Goal: Information Seeking & Learning: Learn about a topic

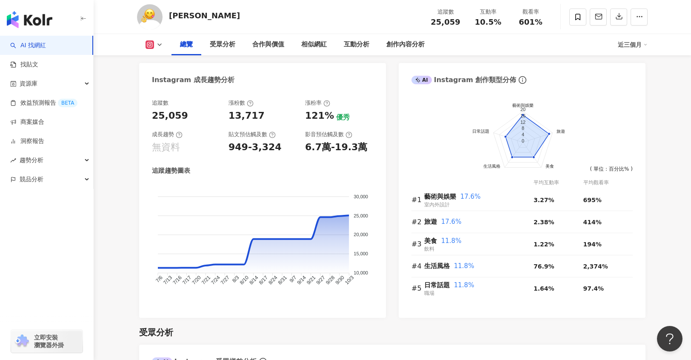
scroll to position [445, 0]
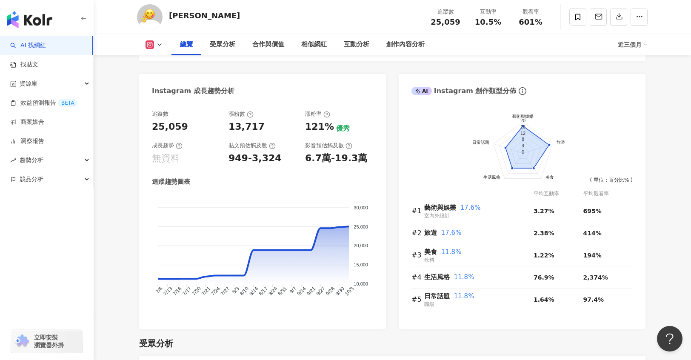
click at [390, 191] on div "Instagram 網紅基本資料 性別 其他 主要語言 繁體中文 97.8% 網紅類型 室內外設計 · 生活風格 社群簡介 小恩Ann | happiiian…" at bounding box center [392, 9] width 506 height 640
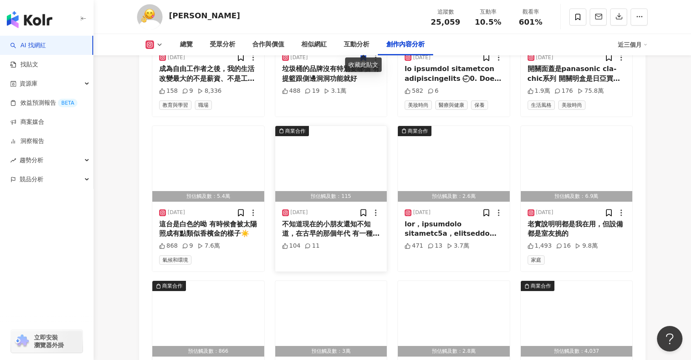
scroll to position [2721, 0]
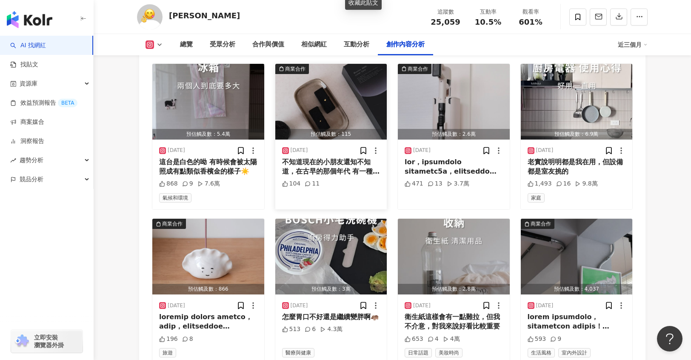
click at [343, 166] on div "不知道現在的小朋友還知不知道，在古早的那個年代 有一種浪漫宣言叫做 「你想要的話，我就把天上的星星月亮都摘下來給你」 今年中秋 @zenlet 《Missio…" at bounding box center [331, 166] width 98 height 19
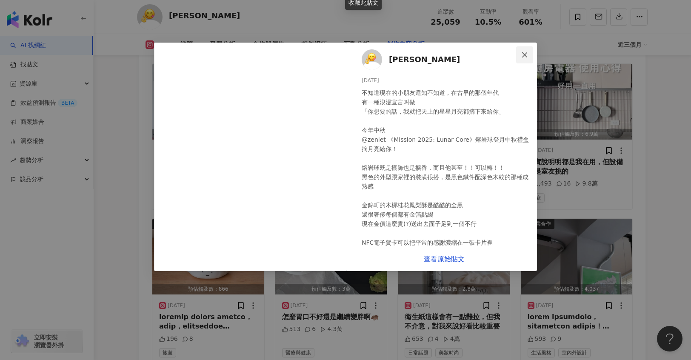
click at [522, 56] on icon "close" at bounding box center [524, 54] width 7 height 7
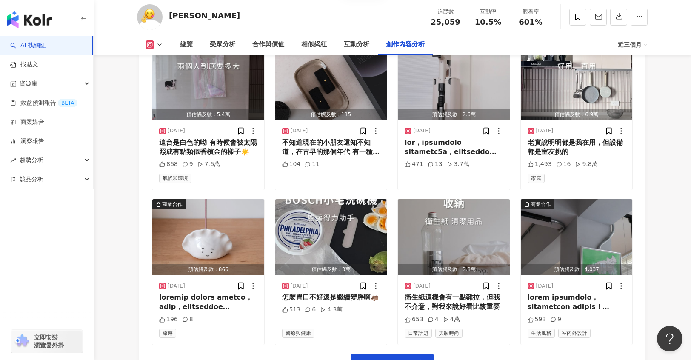
scroll to position [2852, 0]
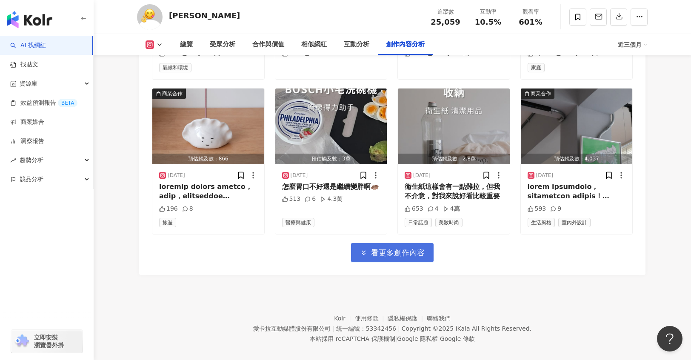
click at [374, 248] on span "看更多創作內容" at bounding box center [398, 252] width 54 height 9
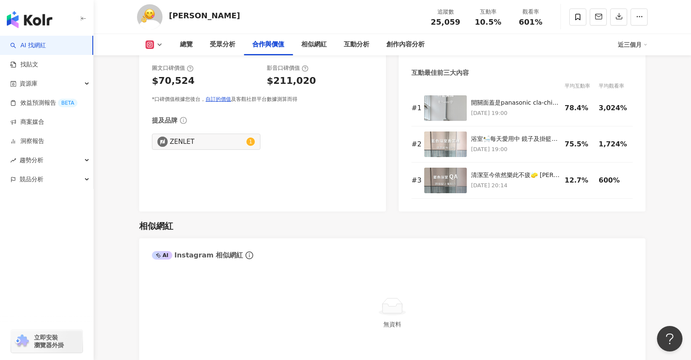
scroll to position [1080, 0]
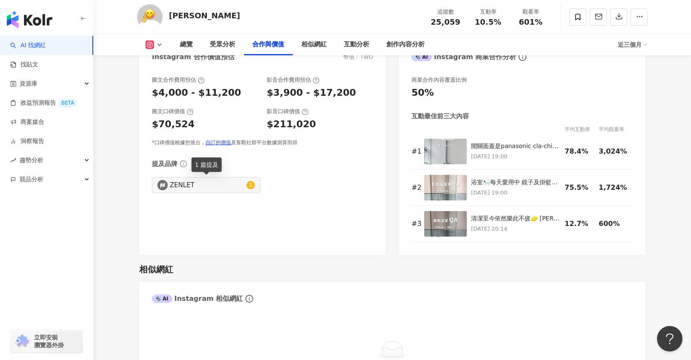
click at [251, 185] on span "1" at bounding box center [250, 185] width 3 height 6
type input "******"
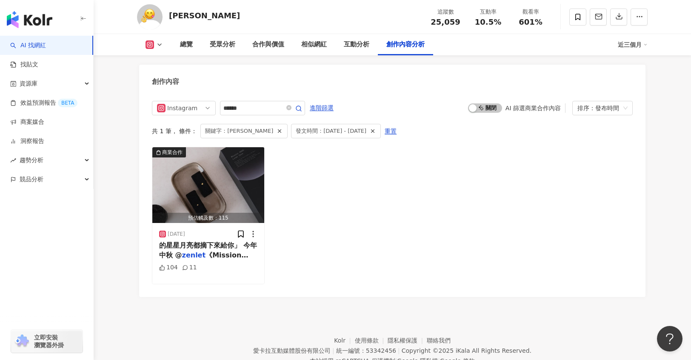
click at [416, 92] on div "Instagram ****** 進階篩選 啟動 關閉 AI 篩選商業合作內容 排序：發布時間 共 1 筆 ， 條件： 關鍵字：zenlet 發文時間：202…" at bounding box center [392, 194] width 506 height 204
click at [372, 130] on line "button" at bounding box center [373, 131] width 3 height 3
click at [397, 126] on div "共 1 筆 ， 條件： 關鍵字：zenlet 重置" at bounding box center [392, 131] width 481 height 14
click at [277, 128] on icon "button" at bounding box center [280, 131] width 6 height 6
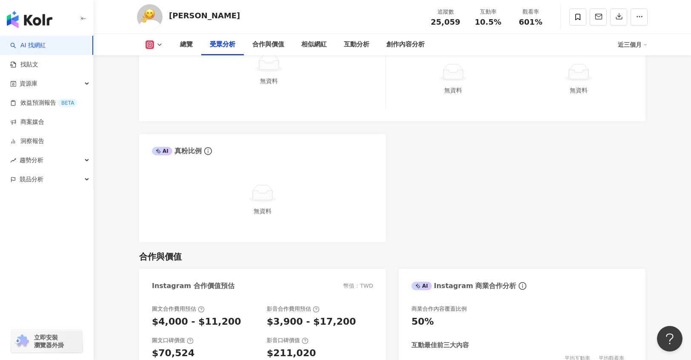
scroll to position [753, 0]
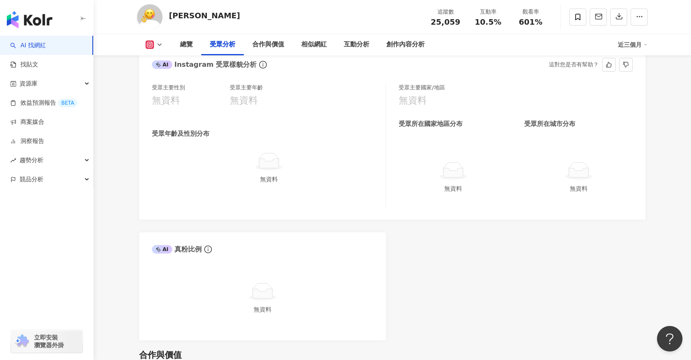
click at [444, 217] on div "受眾主要性別 無資料 受眾主要年齡 無資料 受眾年齡及性別分布 無資料 受眾主要國家/地區 無資料 受眾所在國家地區分布 受眾所在城市分布 無資料 無資料" at bounding box center [392, 147] width 506 height 144
click at [323, 27] on div "小恩Ann 追蹤數 25,059 互動率 10.5% 觀看率 601%" at bounding box center [392, 17] width 545 height 34
click at [358, 17] on div "小恩Ann 追蹤數 25,059 互動率 10.5% 觀看率 601%" at bounding box center [392, 17] width 545 height 34
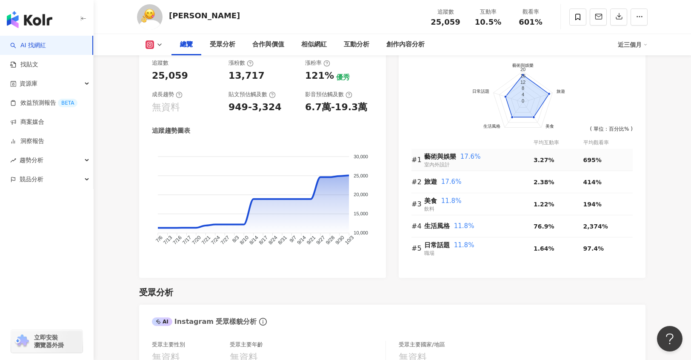
scroll to position [285, 0]
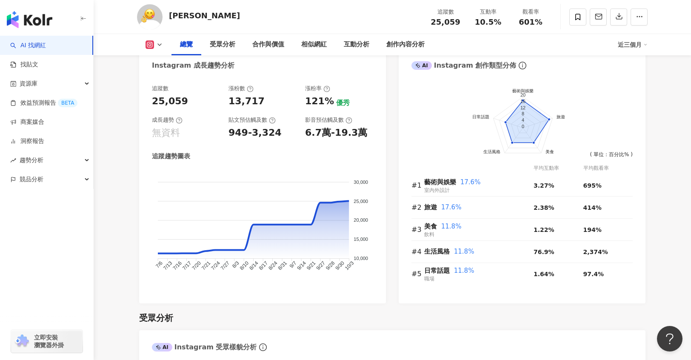
scroll to position [664, 0]
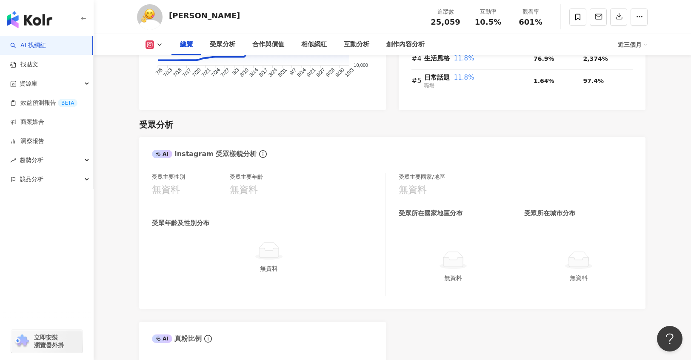
click at [322, 132] on div "受眾分析 AI Instagram 受眾樣貌分析 受眾主要性別 無資料 受眾主要年齡 無資料 受眾年齡及性別分布 無資料 受眾主要國家/地區 無資料 受眾所在…" at bounding box center [392, 270] width 506 height 320
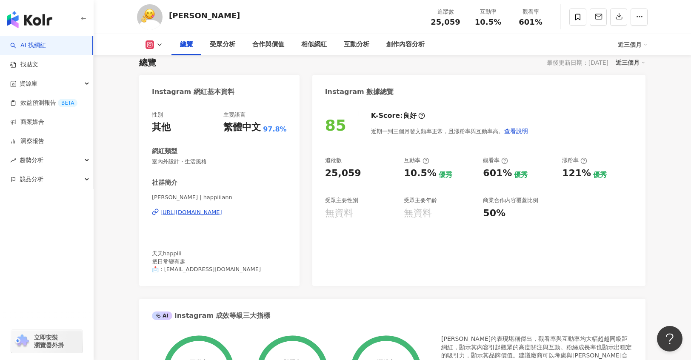
scroll to position [0, 0]
